Goal: Task Accomplishment & Management: Complete application form

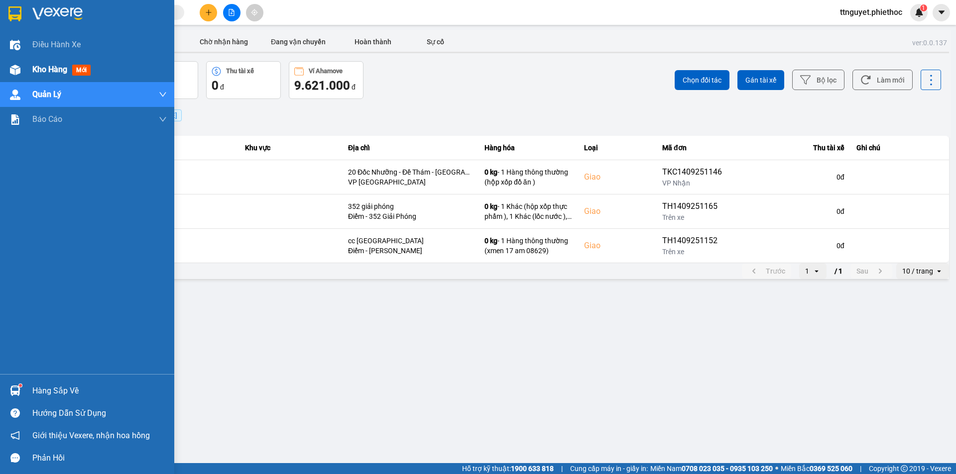
click at [22, 71] on div at bounding box center [14, 69] width 17 height 17
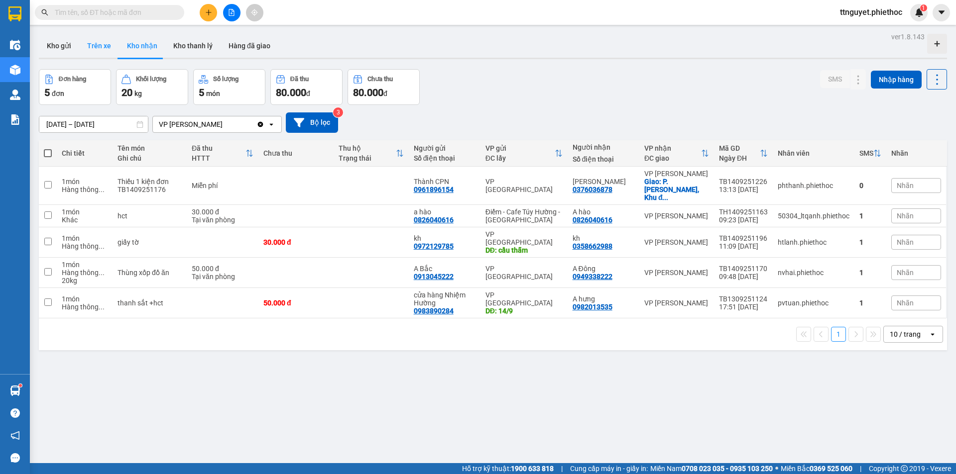
click at [97, 52] on button "Trên xe" at bounding box center [99, 46] width 40 height 24
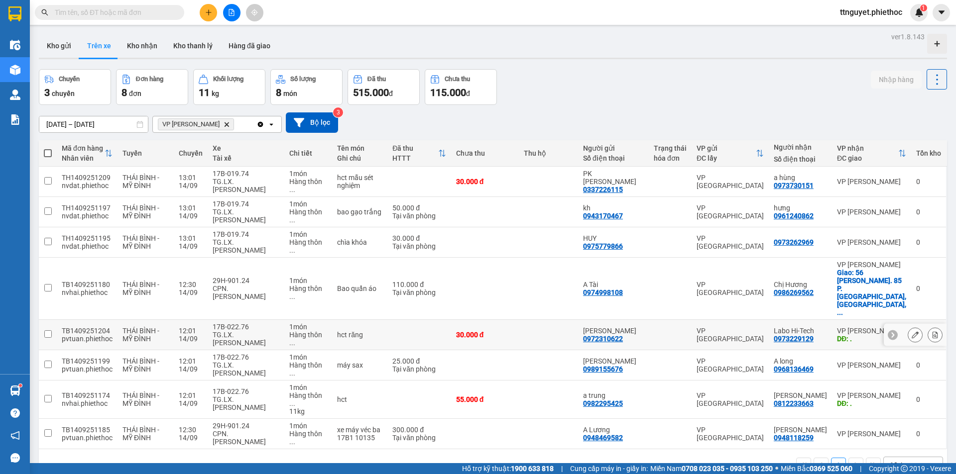
click at [501, 320] on td "30.000 đ" at bounding box center [485, 335] width 68 height 30
checkbox input "true"
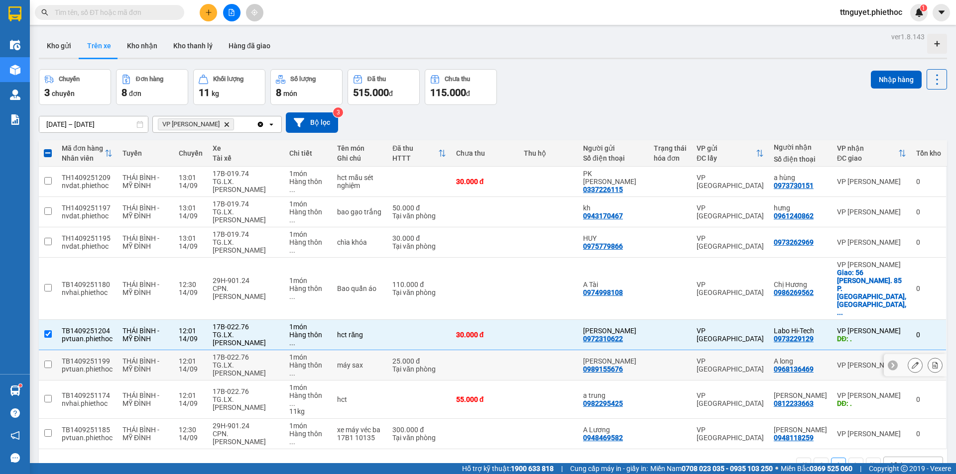
click at [505, 350] on td at bounding box center [485, 365] width 68 height 30
checkbox input "true"
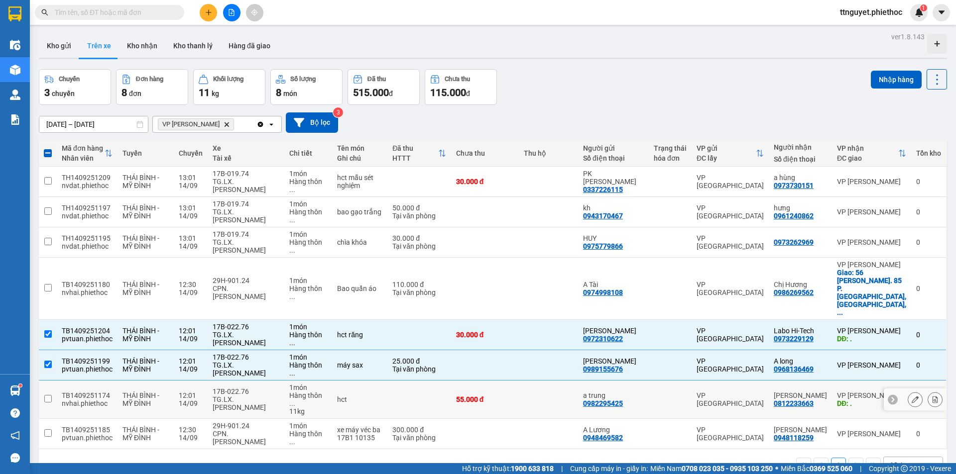
click at [496, 381] on td "55.000 đ" at bounding box center [485, 400] width 68 height 38
checkbox input "true"
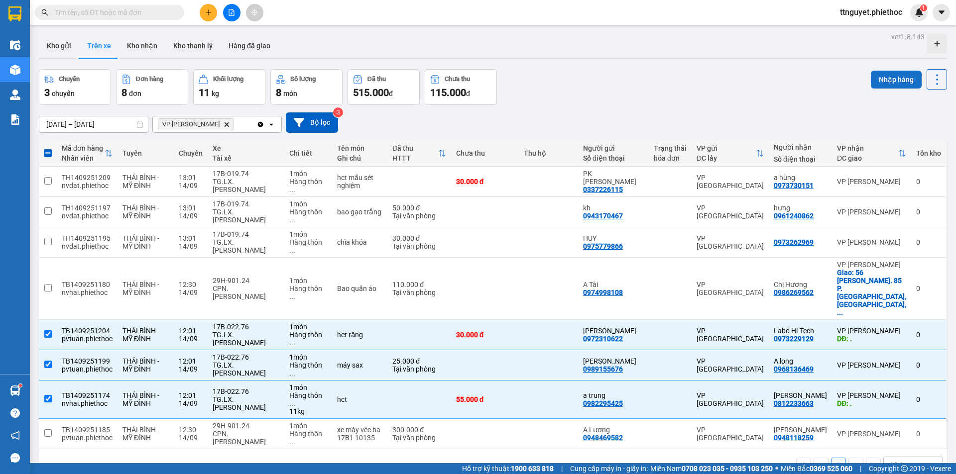
click at [886, 77] on button "Nhập hàng" at bounding box center [896, 80] width 51 height 18
checkbox input "false"
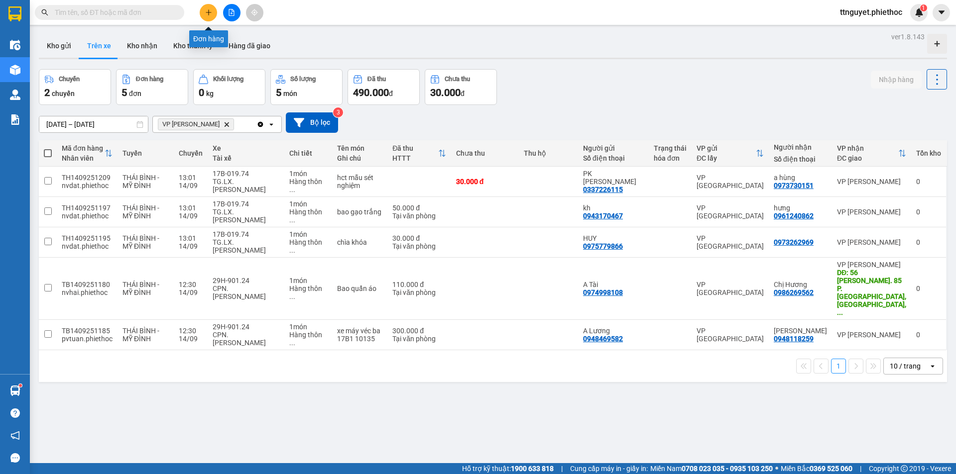
click at [213, 14] on button at bounding box center [208, 12] width 17 height 17
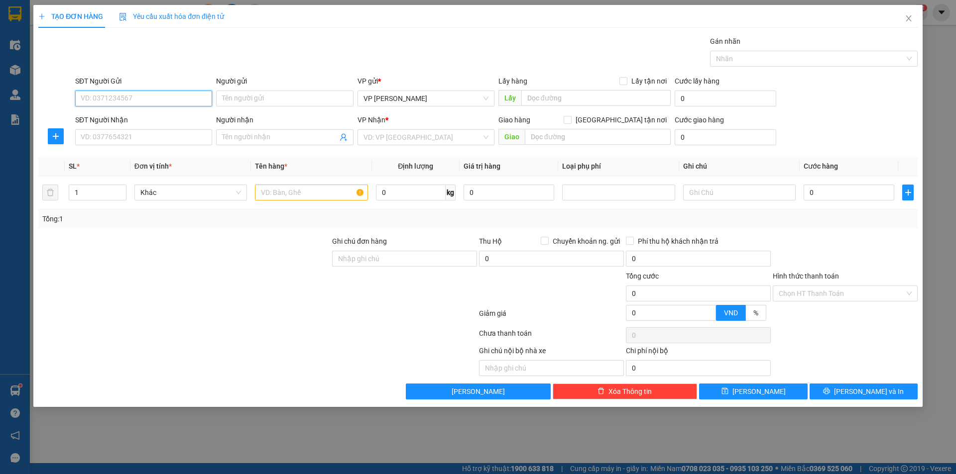
click at [155, 98] on input "SĐT Người Gửi" at bounding box center [143, 99] width 137 height 16
type input "0387872050"
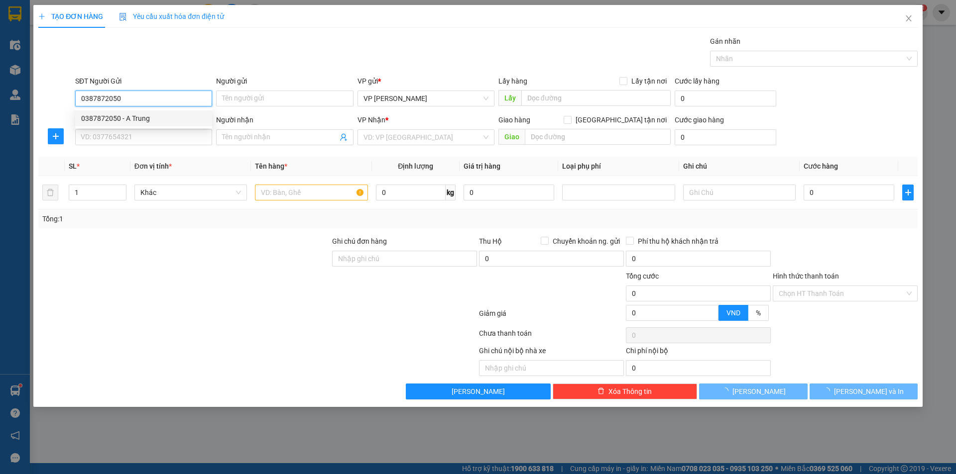
click at [153, 118] on div "0387872050 - A Trung" at bounding box center [143, 118] width 125 height 11
type input "A Trung"
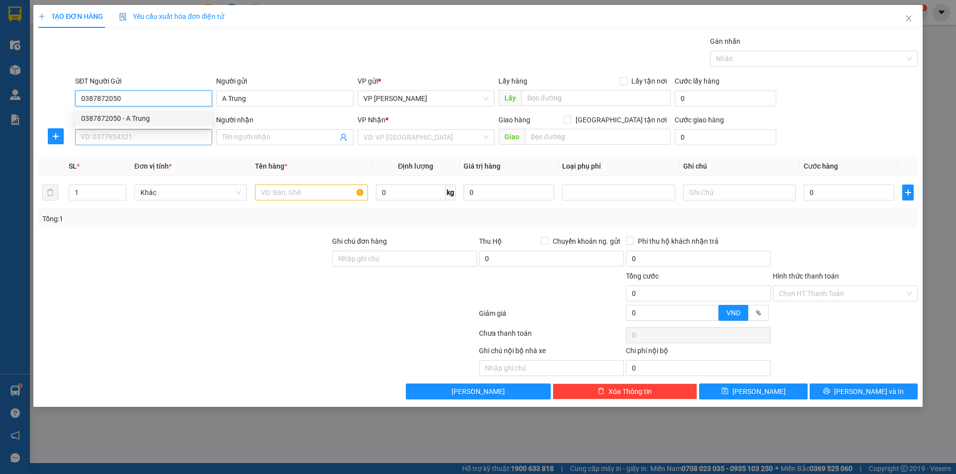
type input "0387872050"
click at [145, 138] on input "SĐT Người Nhận" at bounding box center [143, 137] width 137 height 16
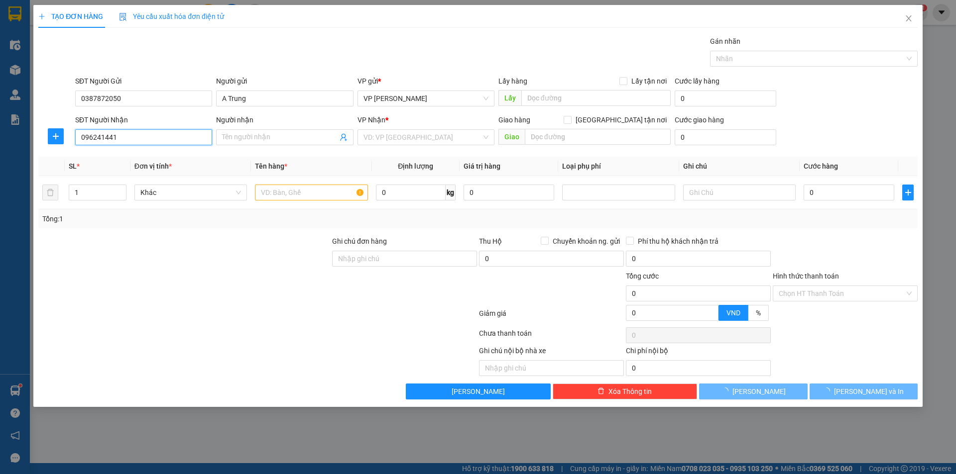
type input "0962414415"
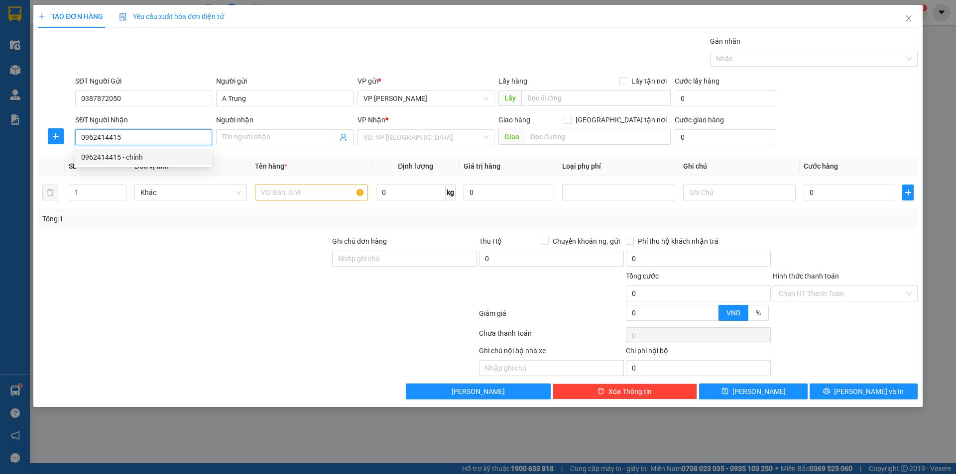
click at [146, 154] on div "0962414415 - chính" at bounding box center [143, 157] width 125 height 11
type input "chính"
type input "0962414415"
click at [290, 194] on input "text" at bounding box center [311, 193] width 112 height 16
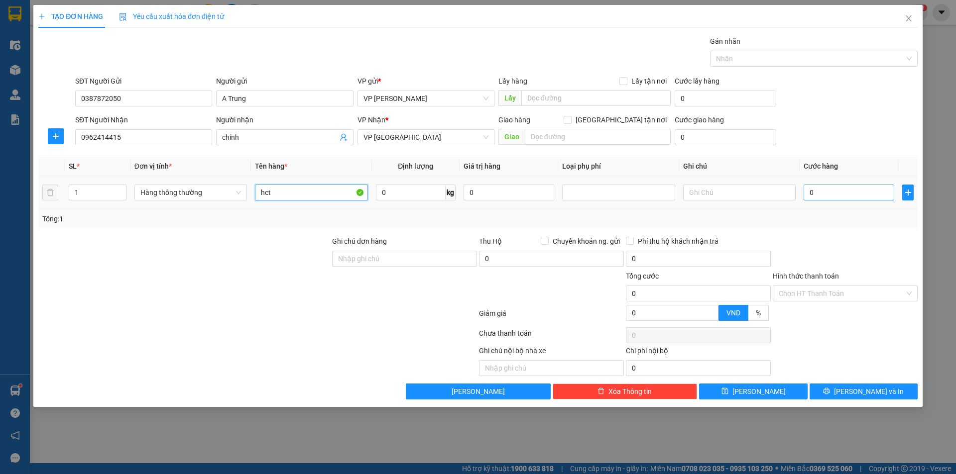
type input "hct"
click at [852, 192] on input "0" at bounding box center [848, 193] width 91 height 16
type input "03"
type input "3"
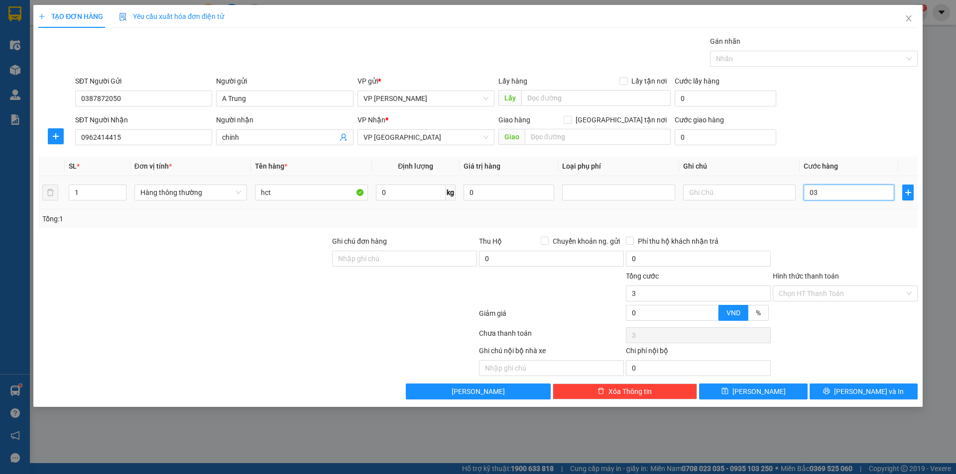
type input "030"
type input "30"
type input "0.300"
type input "300"
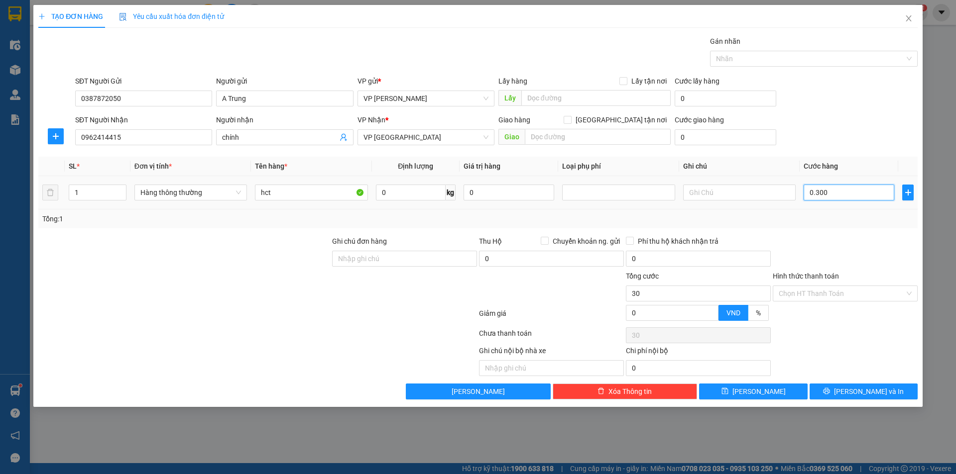
type input "300"
type input "300.000"
click at [871, 230] on div "Transit Pickup Surcharge Ids Transit Deliver Surcharge Ids Transit Deliver Surc…" at bounding box center [477, 218] width 879 height 364
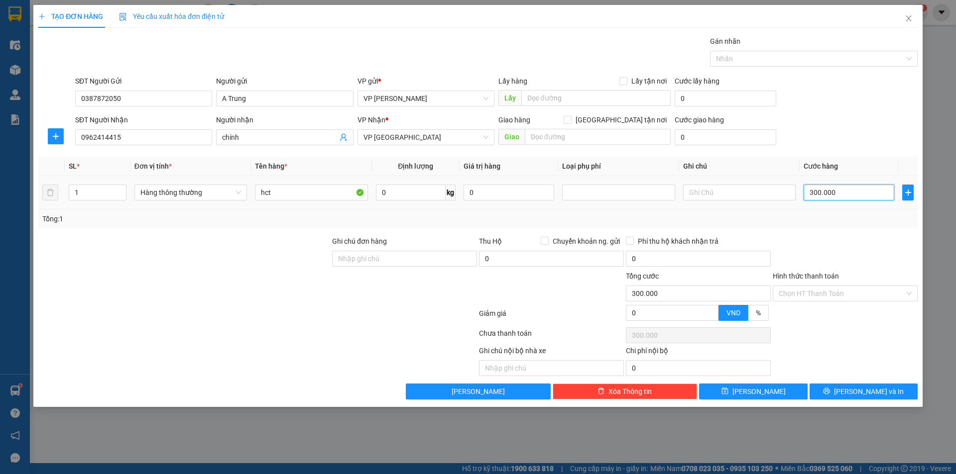
click at [840, 191] on input "300.000" at bounding box center [848, 193] width 91 height 16
type input "0"
type input "03"
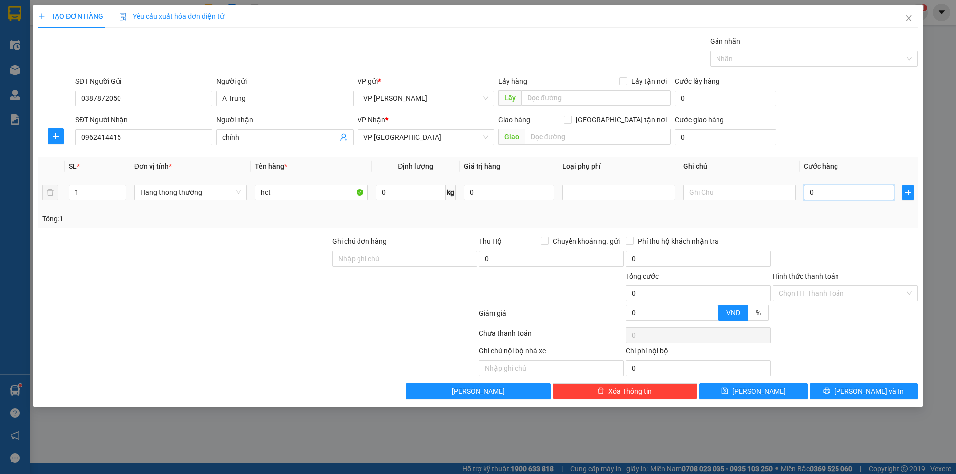
type input "3"
type input "030"
type input "30"
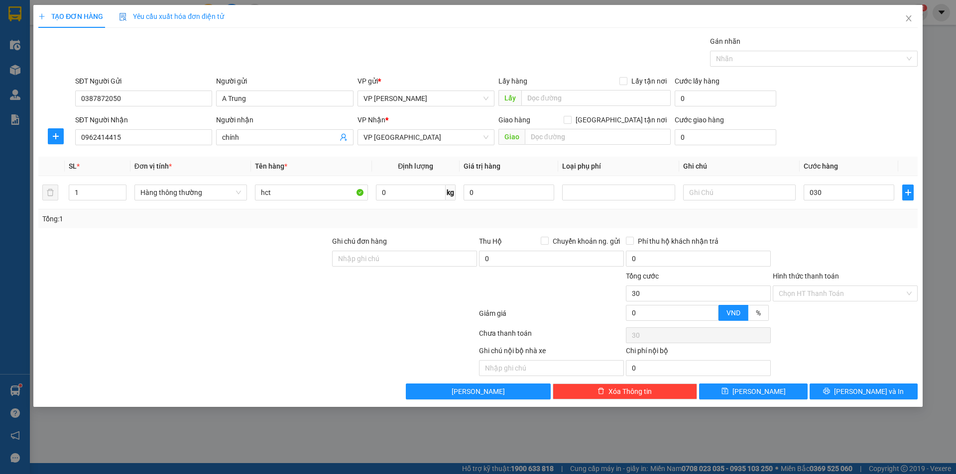
type input "30.000"
click at [848, 214] on div "Tổng: 1" at bounding box center [477, 219] width 871 height 11
click at [830, 393] on icon "printer" at bounding box center [826, 391] width 6 height 6
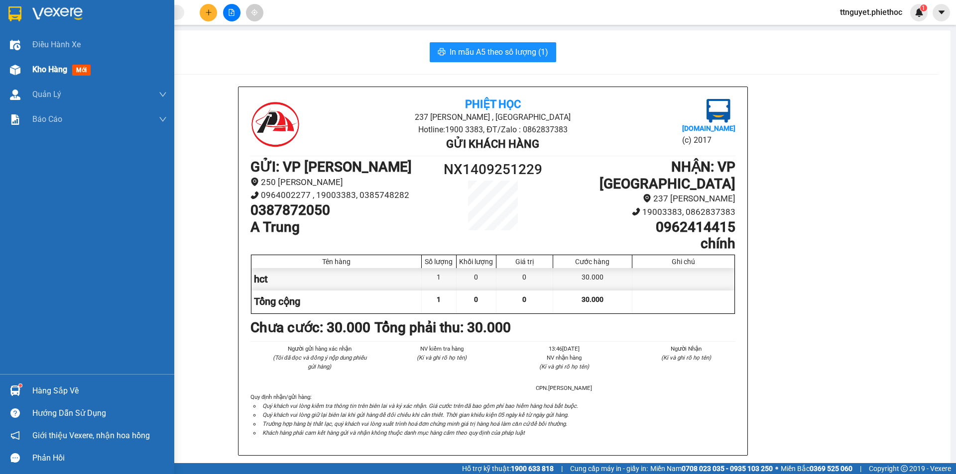
click at [13, 69] on img at bounding box center [15, 70] width 10 height 10
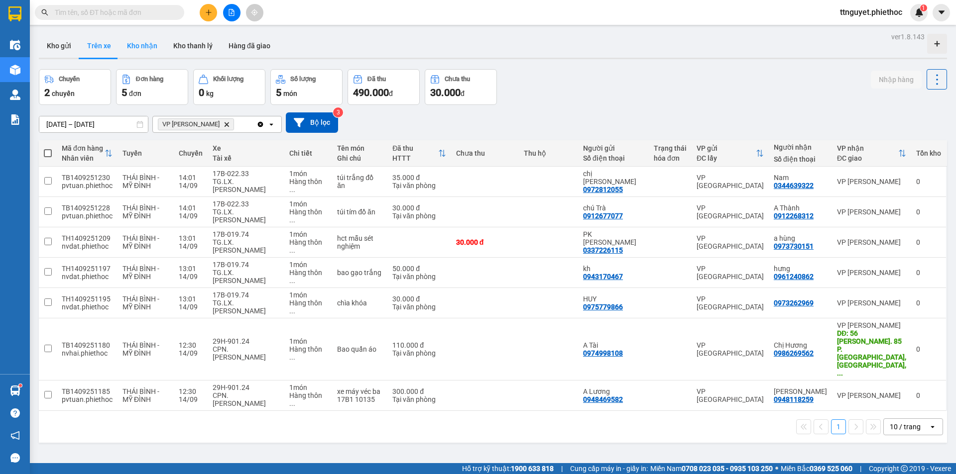
click at [148, 44] on button "Kho nhận" at bounding box center [142, 46] width 46 height 24
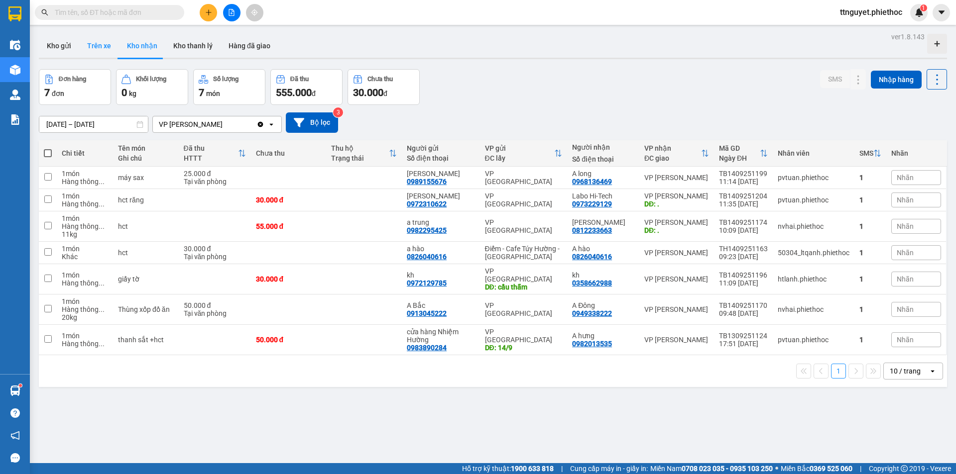
click at [91, 48] on button "Trên xe" at bounding box center [99, 46] width 40 height 24
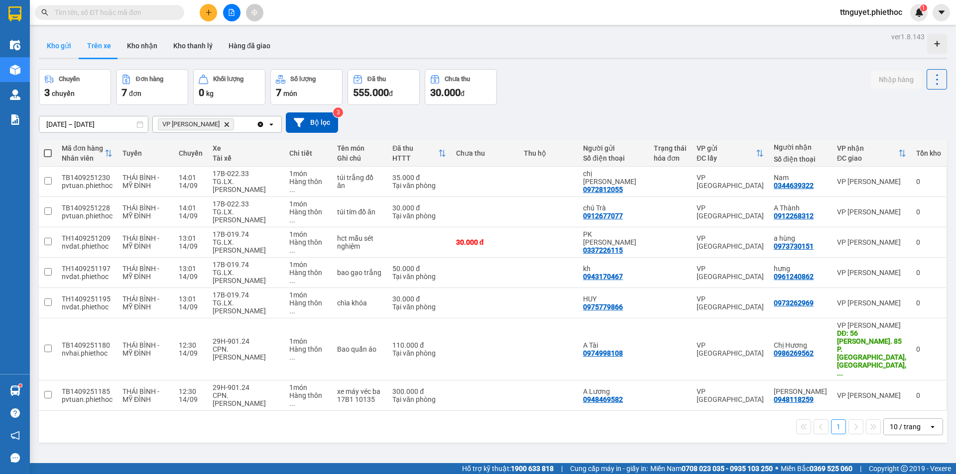
click at [62, 49] on button "Kho gửi" at bounding box center [59, 46] width 40 height 24
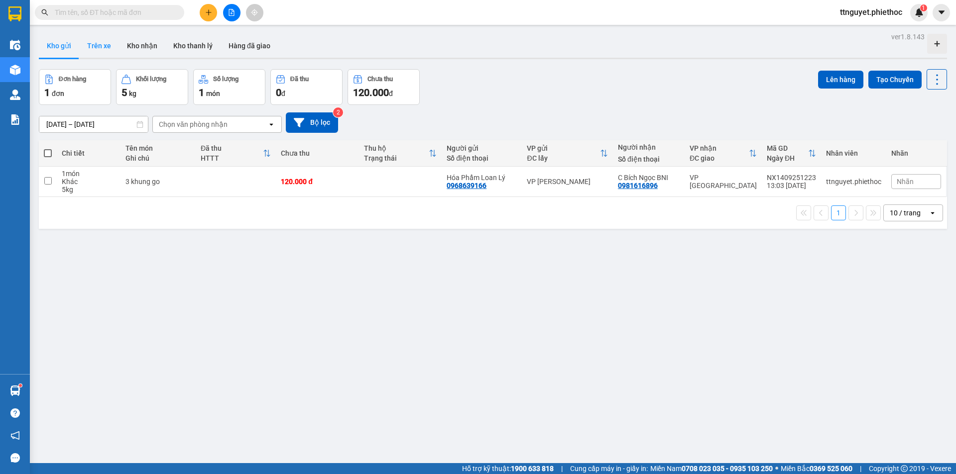
click at [107, 42] on button "Trên xe" at bounding box center [99, 46] width 40 height 24
